Goal: Information Seeking & Learning: Learn about a topic

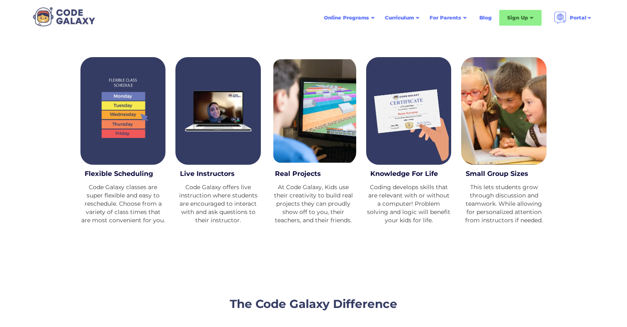
scroll to position [320, 0]
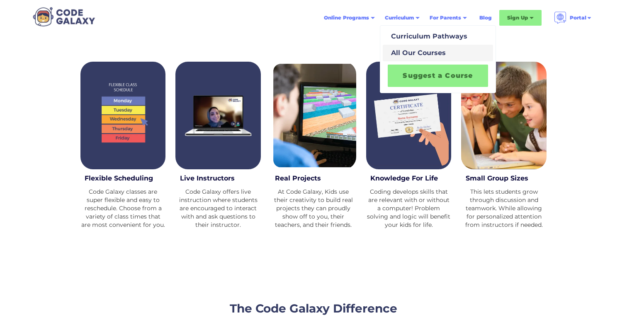
click at [410, 55] on div "All Our Courses" at bounding box center [416, 53] width 58 height 10
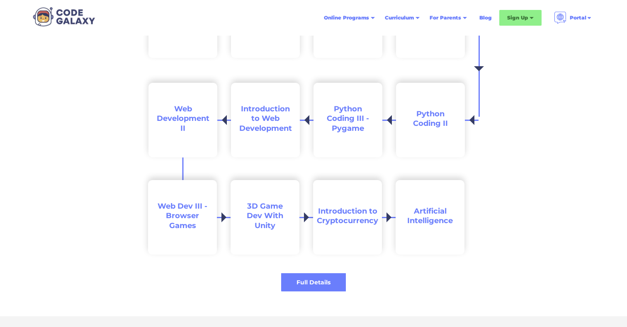
scroll to position [1578, 0]
click at [326, 280] on div "Full Details" at bounding box center [313, 282] width 68 height 9
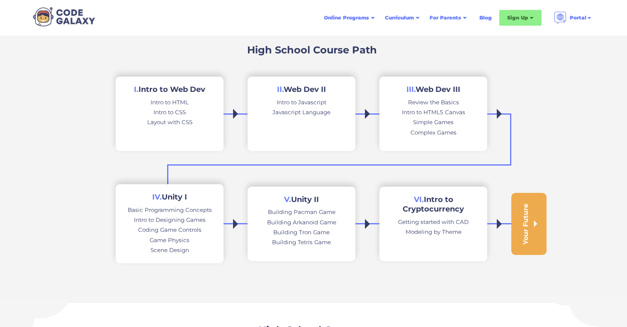
scroll to position [165, 0]
click at [533, 232] on div "Your Future" at bounding box center [529, 223] width 16 height 41
click at [535, 223] on div at bounding box center [535, 223] width 3 height 7
click at [527, 230] on div "Your Future" at bounding box center [525, 223] width 8 height 41
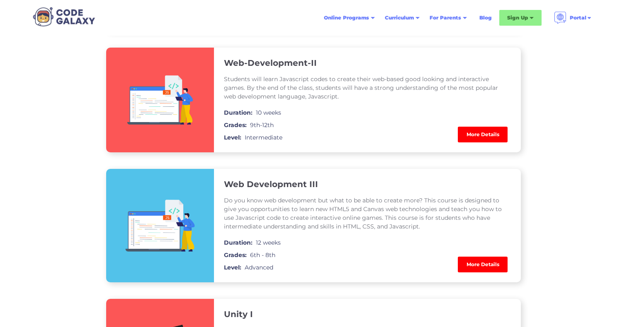
scroll to position [596, 0]
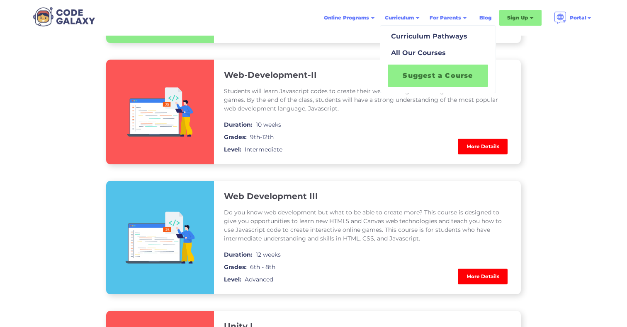
click at [418, 74] on link "Suggest a Course" at bounding box center [437, 76] width 100 height 22
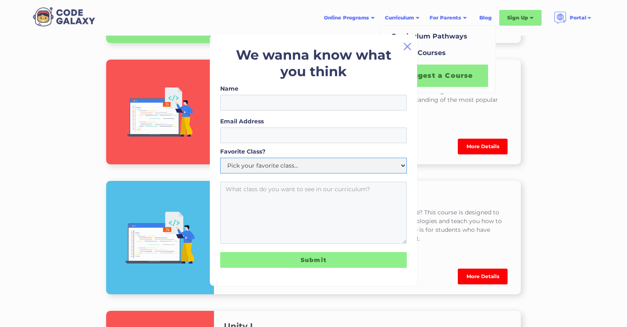
click at [336, 165] on select "Pick your favorite class... Intro to Python Roblox Intro to Web Development Min…" at bounding box center [313, 166] width 186 height 16
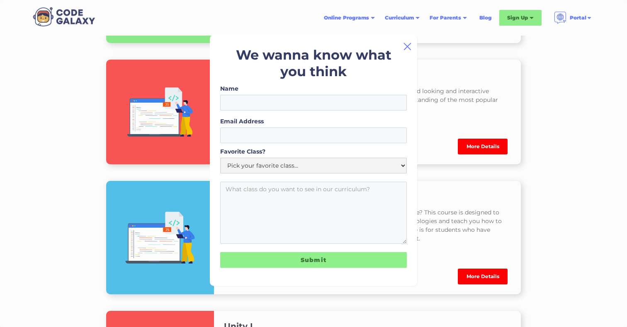
click at [406, 44] on img at bounding box center [407, 46] width 10 height 10
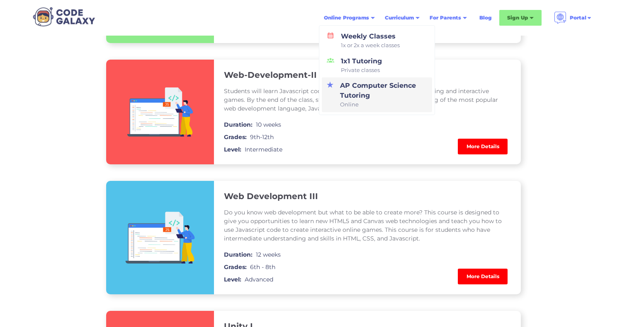
click at [361, 93] on div "AP Computer Science Tutoring Online" at bounding box center [381, 95] width 90 height 28
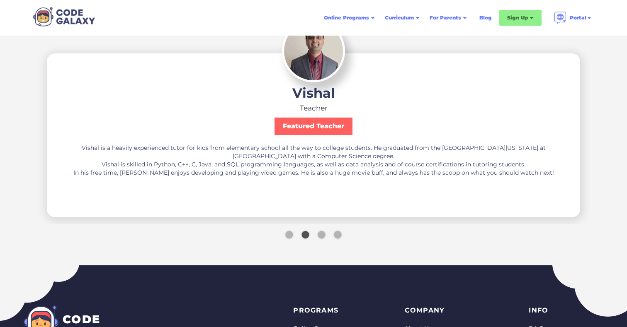
scroll to position [1399, 0]
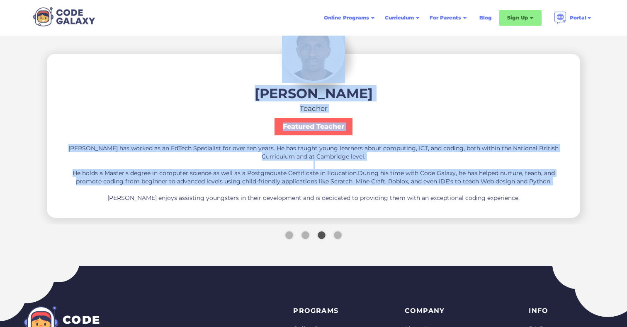
drag, startPoint x: 390, startPoint y: 187, endPoint x: 208, endPoint y: 193, distance: 181.6
click at [208, 193] on div "Salma Teacher Featured Teacher Salma is a diligent Software Engineer experience…" at bounding box center [313, 108] width 627 height 234
click at [425, 124] on div "Anthony Teacher Featured Teacher Anthony has worked as an EdTech Specialist for…" at bounding box center [313, 144] width 506 height 115
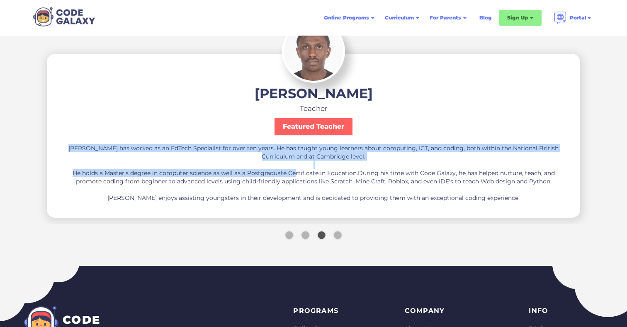
drag, startPoint x: 474, startPoint y: 158, endPoint x: 293, endPoint y: 172, distance: 180.8
click at [293, 173] on div "Anthony has worked as an EdTech Specialist for over ten years. He has taught yo…" at bounding box center [313, 173] width 506 height 58
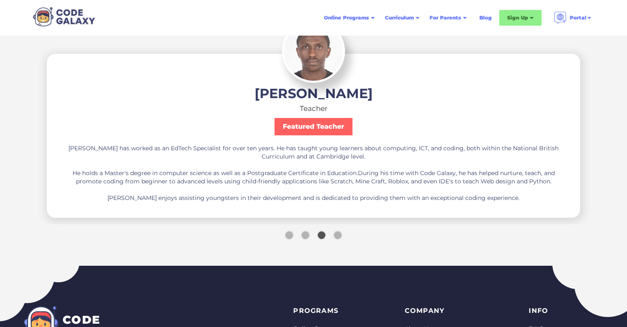
drag, startPoint x: 413, startPoint y: 213, endPoint x: 215, endPoint y: 213, distance: 198.5
click at [215, 213] on div "Anthony Teacher Featured Teacher Anthony has worked as an EdTech Specialist for…" at bounding box center [313, 136] width 532 height 164
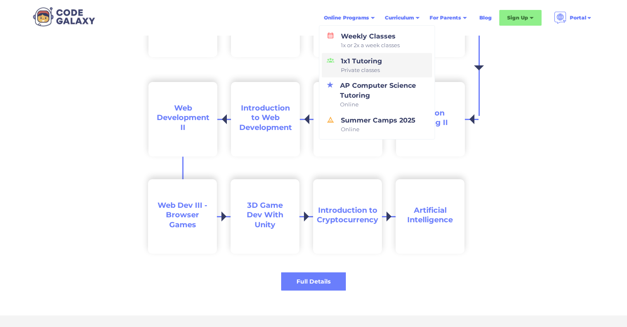
click at [362, 60] on div "1x1 Tutoring Private classes" at bounding box center [359, 65] width 44 height 18
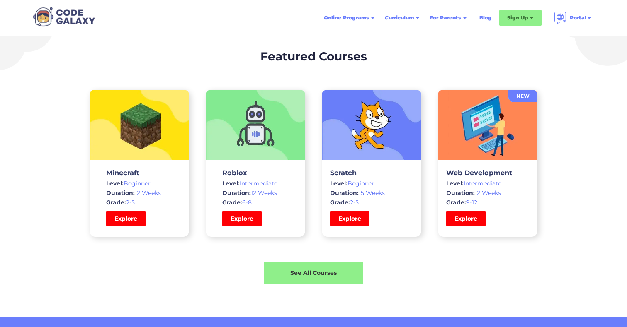
scroll to position [1212, 0]
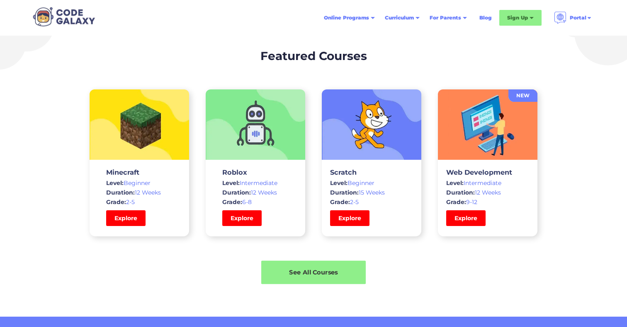
click at [327, 269] on div "See All Courses" at bounding box center [313, 273] width 104 height 9
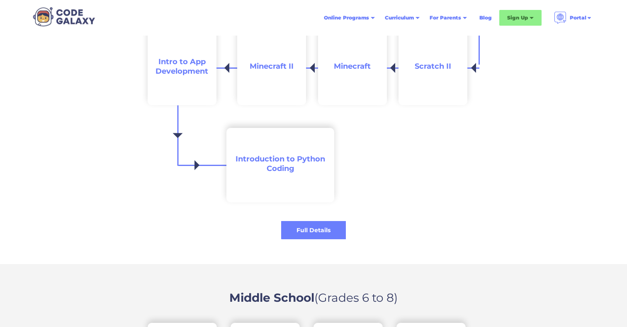
scroll to position [948, 0]
click at [481, 19] on link "Blog" at bounding box center [485, 17] width 22 height 15
click at [504, 21] on div "Sign Up" at bounding box center [520, 18] width 42 height 16
click at [523, 22] on div "Sign Up" at bounding box center [517, 18] width 21 height 8
click at [530, 16] on div "Sign Up" at bounding box center [520, 18] width 42 height 16
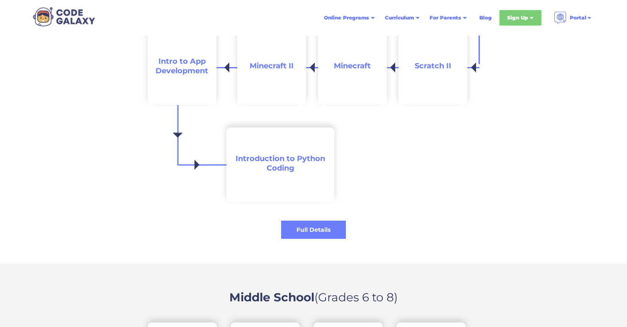
click at [530, 16] on div "Sign Up" at bounding box center [520, 18] width 42 height 16
click at [536, 41] on div "Weekly Classes & Private Tutoring" at bounding box center [539, 42] width 65 height 20
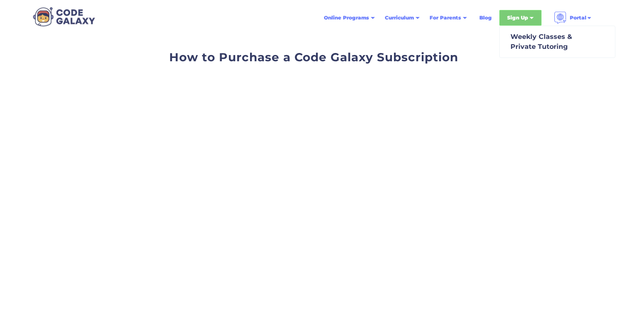
click at [519, 19] on div "Sign Up" at bounding box center [517, 18] width 21 height 8
click at [522, 21] on div "Sign Up" at bounding box center [517, 18] width 21 height 8
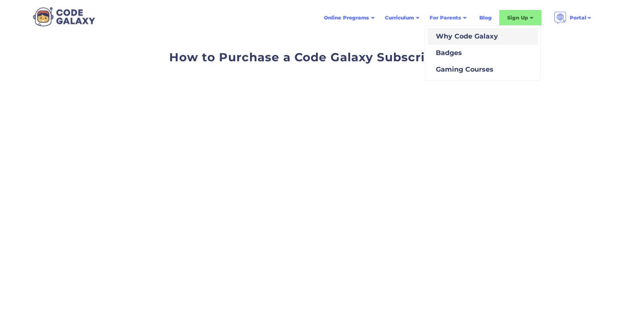
click at [455, 44] on link "Why Code Galaxy" at bounding box center [482, 36] width 110 height 17
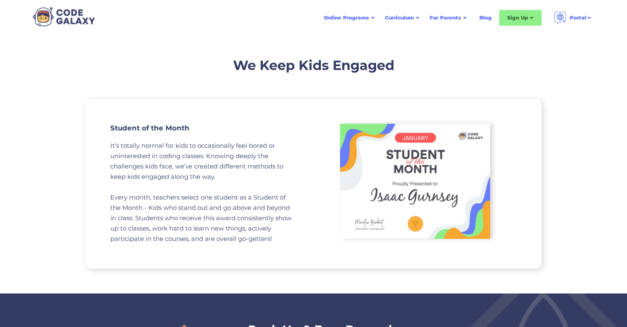
scroll to position [804, 0]
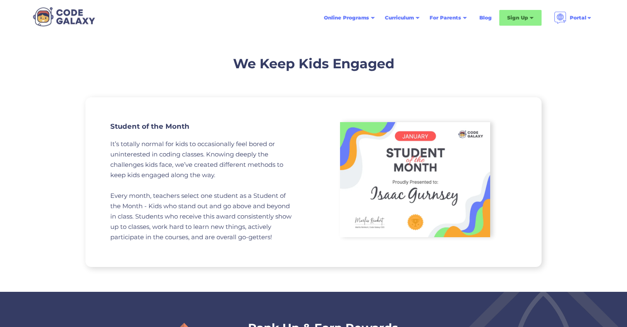
click at [566, 176] on div "We Keep Kids Engaged Student of the Month It’s totally normal for kids to occas…" at bounding box center [313, 161] width 627 height 262
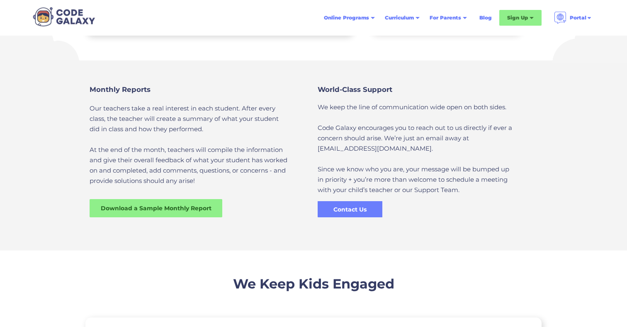
scroll to position [562, 0]
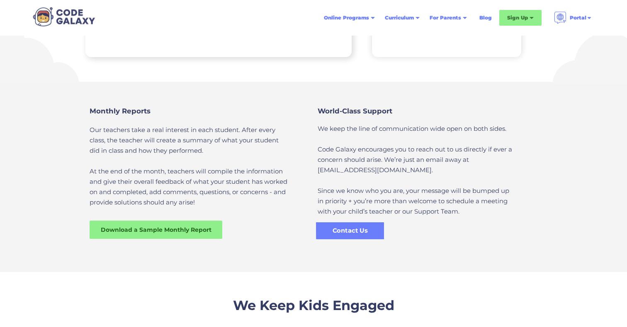
click at [357, 231] on div "Contact Us" at bounding box center [350, 231] width 68 height 9
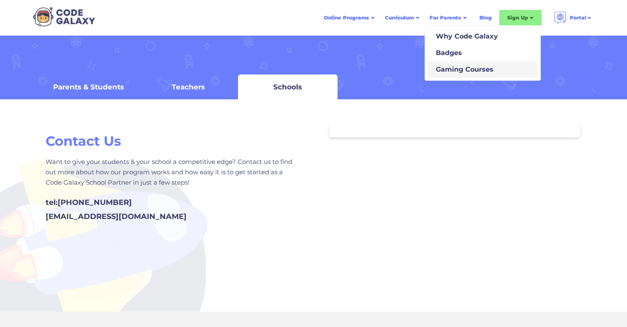
click at [458, 72] on div "Gaming Courses" at bounding box center [462, 70] width 61 height 10
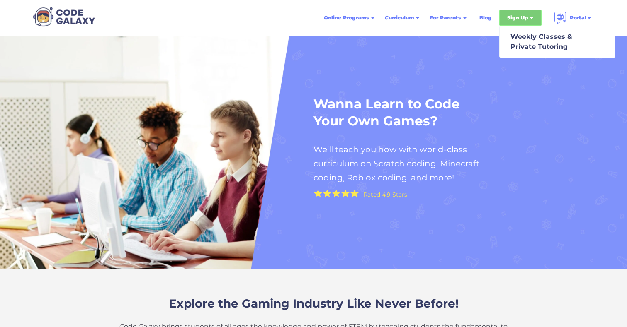
click at [524, 20] on div "Sign Up" at bounding box center [517, 18] width 21 height 8
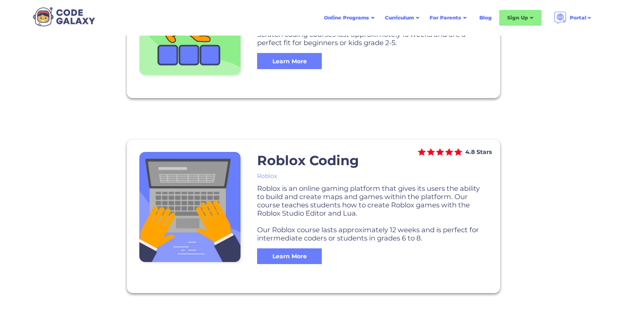
scroll to position [642, 0]
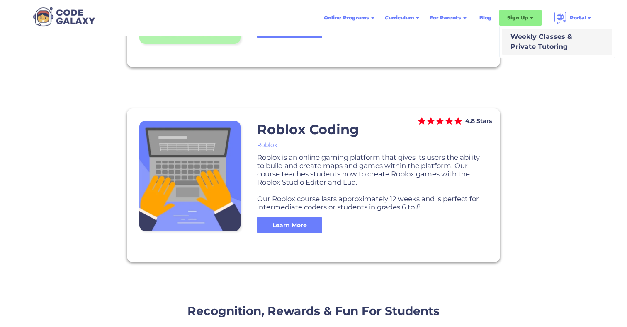
click at [537, 44] on div "Weekly Classes & Private Tutoring" at bounding box center [539, 42] width 65 height 20
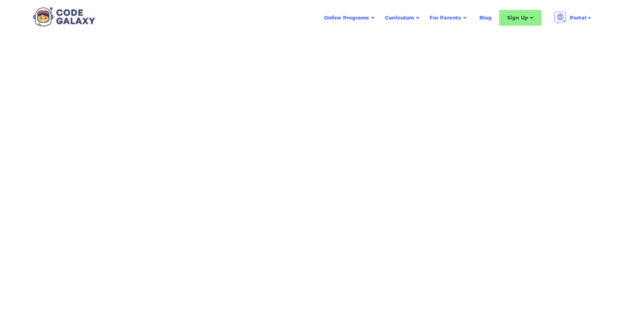
scroll to position [96, 0]
click at [496, 172] on div "How to Purchase a Code Galaxy Subscription" at bounding box center [313, 72] width 381 height 240
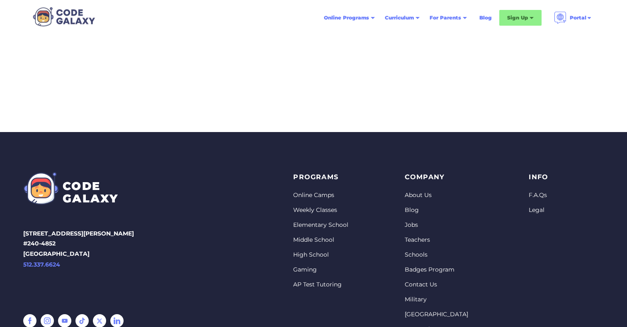
scroll to position [290, 0]
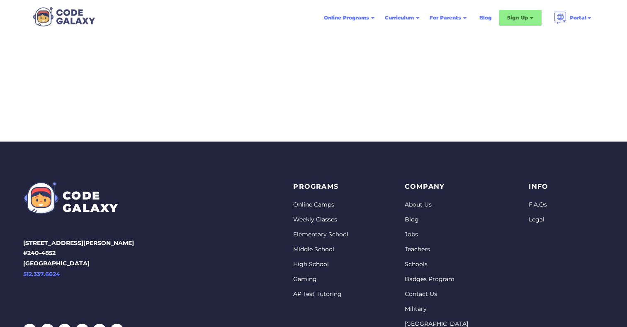
click at [542, 197] on div "info F.A.Qs Legal" at bounding box center [545, 272] width 34 height 183
click at [539, 206] on link "F.A.Qs" at bounding box center [537, 205] width 19 height 8
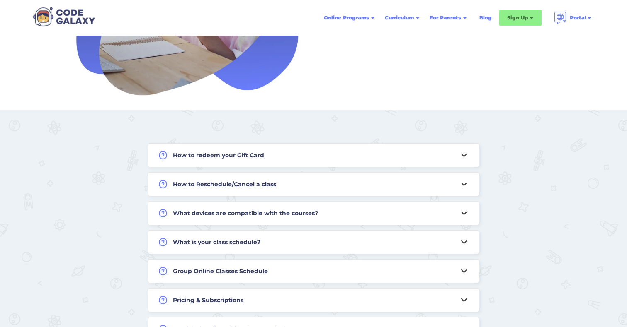
scroll to position [184, 0]
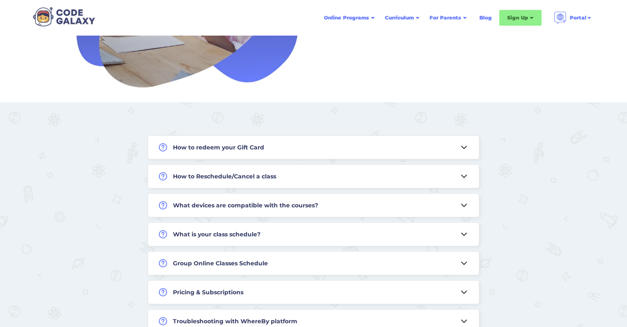
click at [455, 206] on div "What devices are compatible with the courses?" at bounding box center [313, 205] width 331 height 23
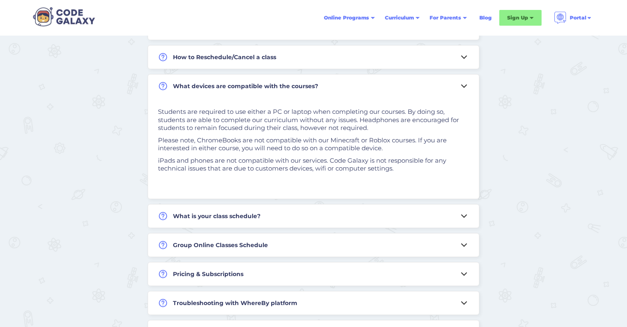
scroll to position [305, 0]
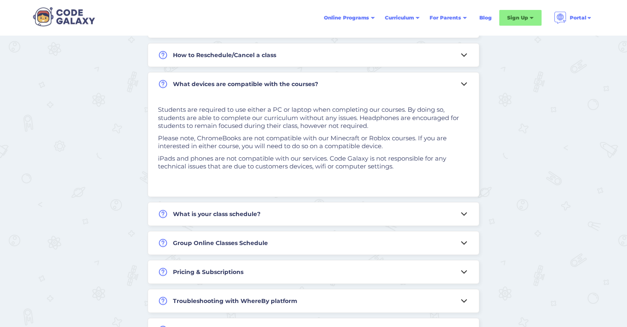
click at [469, 213] on div "What is your class schedule?" at bounding box center [313, 214] width 331 height 23
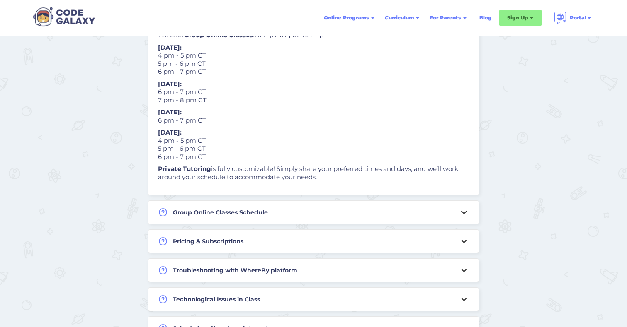
scroll to position [411, 0]
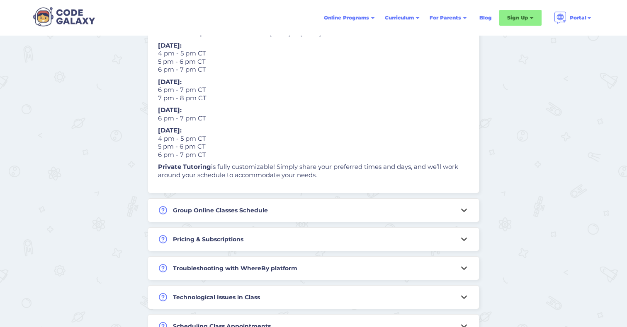
click at [454, 208] on div "Group Online Classes Schedule" at bounding box center [313, 210] width 331 height 23
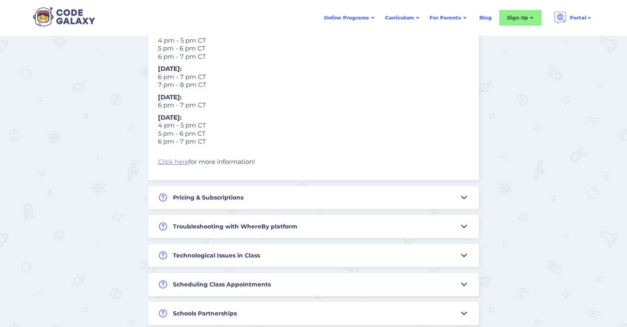
scroll to position [445, 0]
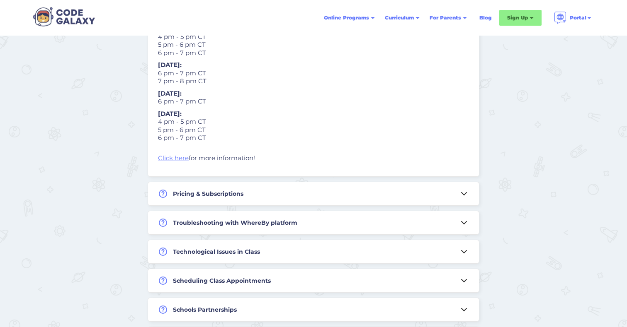
click at [462, 196] on icon at bounding box center [464, 194] width 10 height 10
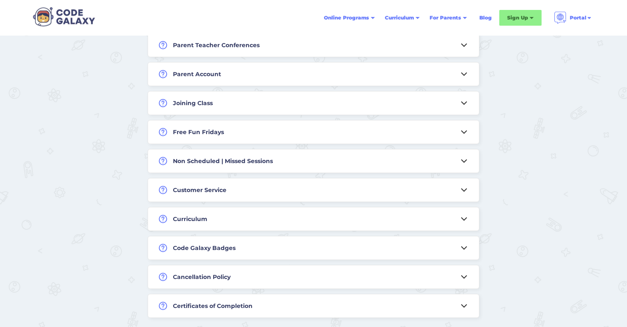
scroll to position [869, 0]
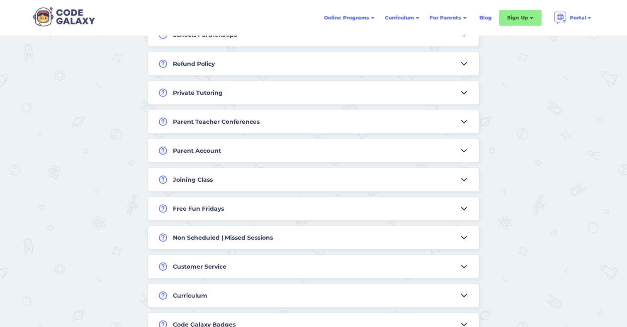
click at [466, 152] on icon at bounding box center [464, 151] width 10 height 10
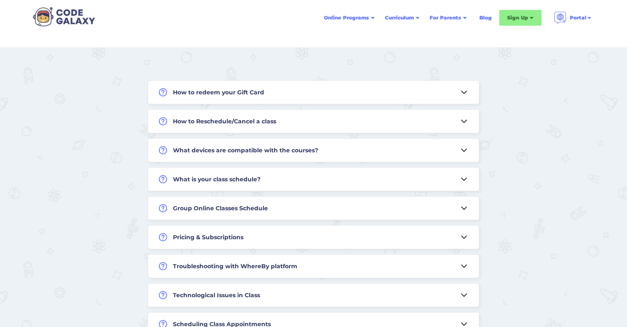
scroll to position [238, 0]
click at [465, 179] on icon at bounding box center [464, 180] width 10 height 10
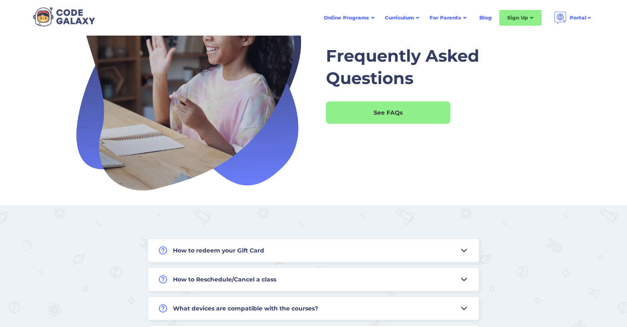
scroll to position [59, 0]
